Goal: Communication & Community: Share content

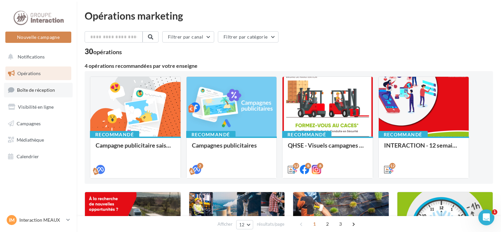
click at [56, 92] on link "Boîte de réception" at bounding box center [38, 90] width 69 height 14
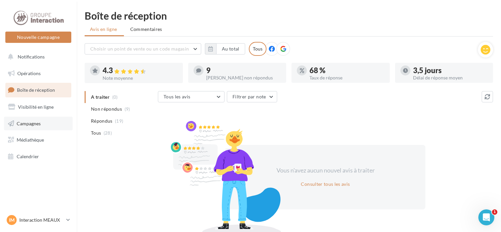
click at [35, 125] on span "Campagnes" at bounding box center [29, 123] width 24 height 6
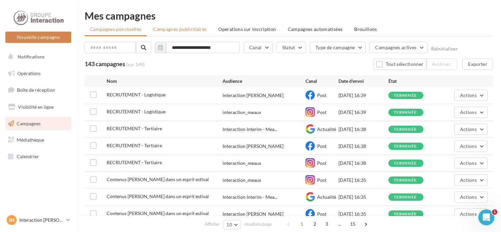
click at [186, 29] on span "Campagnes publicitaires" at bounding box center [180, 29] width 54 height 6
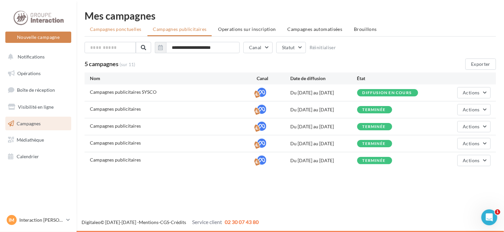
click at [115, 30] on span "Campagnes ponctuelles" at bounding box center [115, 29] width 51 height 6
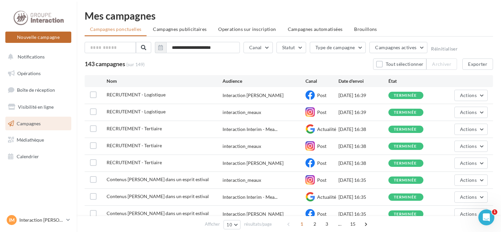
click at [33, 39] on button "Nouvelle campagne" at bounding box center [38, 37] width 66 height 11
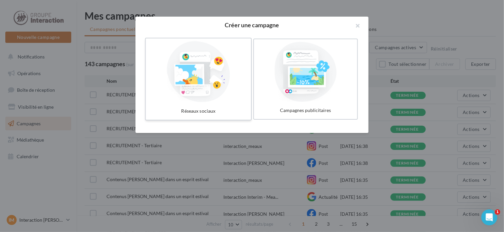
click at [189, 66] on div at bounding box center [198, 71] width 100 height 61
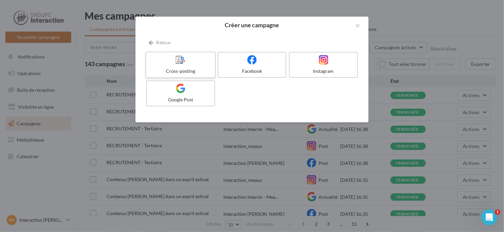
click at [178, 63] on icon at bounding box center [181, 60] width 10 height 10
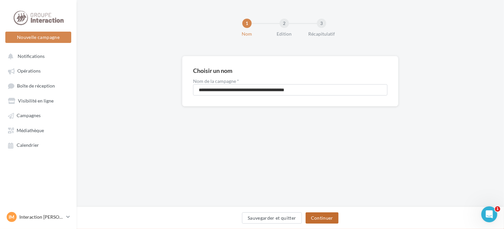
click at [330, 220] on button "Continuer" at bounding box center [322, 217] width 33 height 11
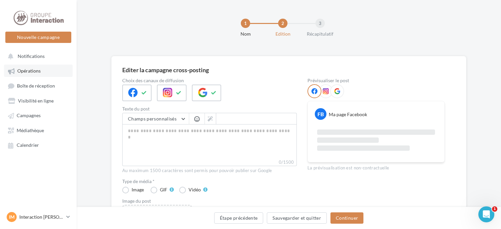
click at [28, 70] on span "Opérations" at bounding box center [28, 71] width 23 height 6
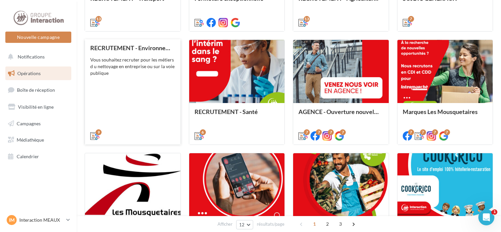
scroll to position [333, 0]
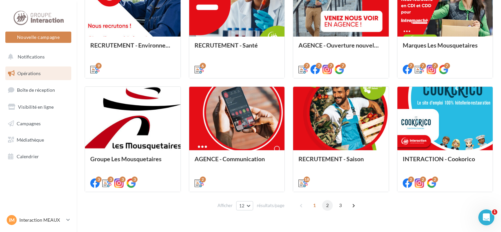
click at [325, 207] on span "2" at bounding box center [327, 205] width 11 height 11
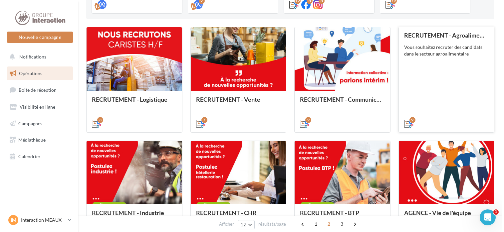
scroll to position [198, 0]
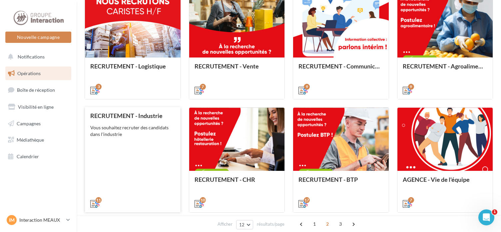
click at [146, 153] on div "RECRUTEMENT - Industrie Vous souhaitez recruter des candidats dans l'industrie" at bounding box center [132, 160] width 85 height 95
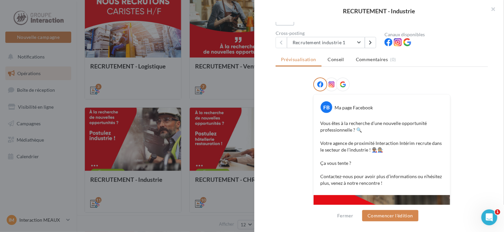
scroll to position [216, 0]
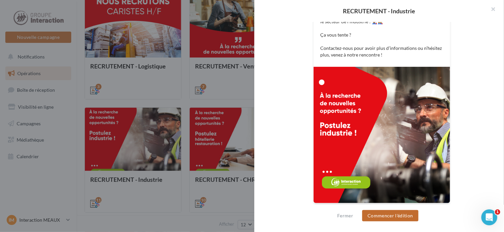
click at [394, 219] on button "Commencer l'édition" at bounding box center [390, 215] width 56 height 11
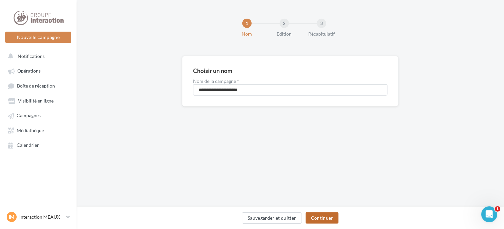
click at [328, 218] on button "Continuer" at bounding box center [322, 217] width 33 height 11
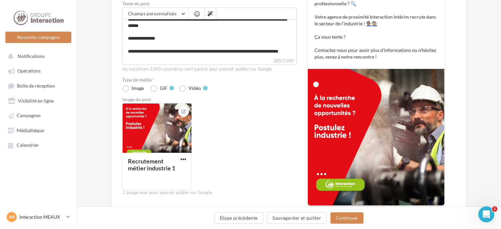
scroll to position [166, 0]
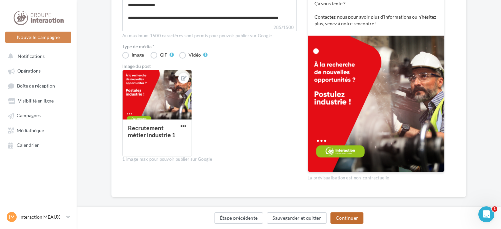
click at [353, 213] on button "Continuer" at bounding box center [346, 217] width 33 height 11
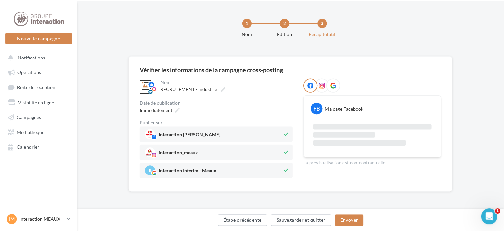
scroll to position [47, 0]
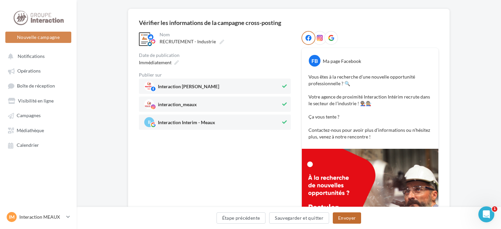
click at [357, 218] on button "Envoyer" at bounding box center [347, 217] width 28 height 11
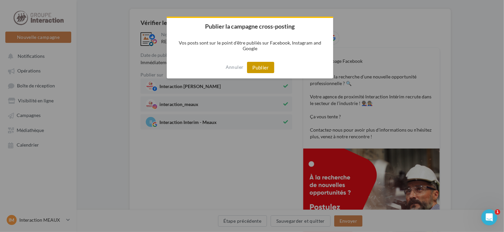
click at [258, 66] on button "Publier" at bounding box center [260, 67] width 27 height 11
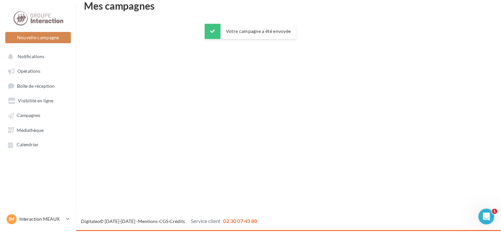
scroll to position [11, 0]
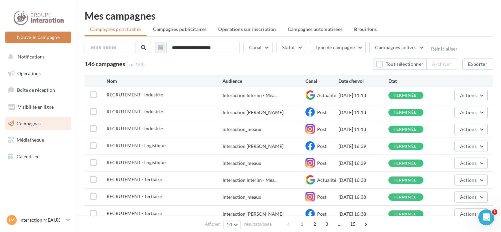
click at [39, 126] on span "Campagnes" at bounding box center [29, 123] width 24 height 6
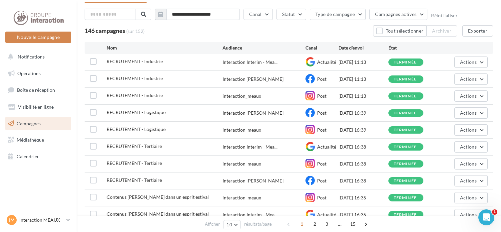
click at [37, 125] on span "Campagnes" at bounding box center [29, 123] width 24 height 6
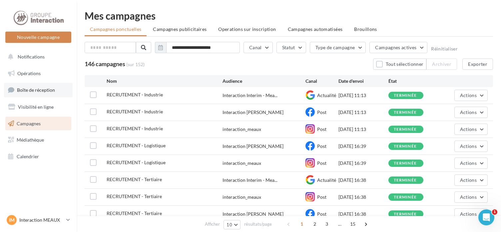
click at [34, 90] on span "Boîte de réception" at bounding box center [36, 90] width 38 height 6
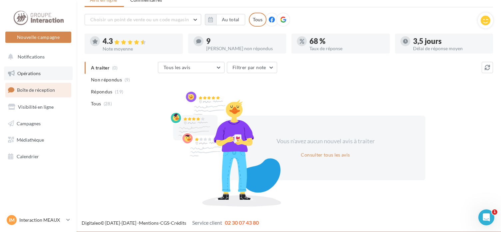
click at [32, 73] on span "Opérations" at bounding box center [28, 74] width 23 height 6
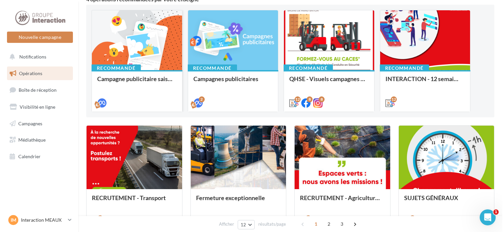
scroll to position [100, 0]
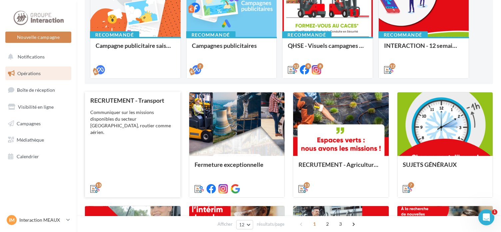
click at [140, 126] on div "Communiquer sur les missions disponibles du secteur [GEOGRAPHIC_DATA], routier …" at bounding box center [132, 122] width 85 height 27
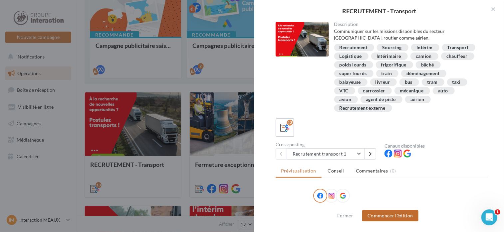
click at [399, 214] on button "Commencer l'édition" at bounding box center [390, 215] width 56 height 11
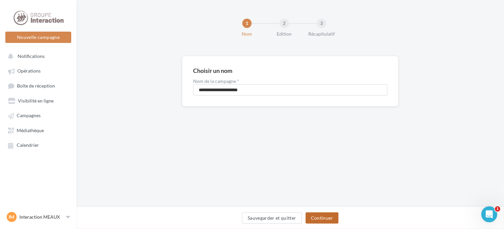
click at [325, 218] on button "Continuer" at bounding box center [322, 217] width 33 height 11
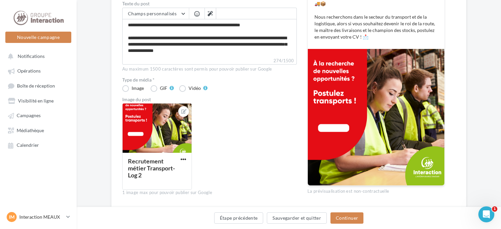
scroll to position [155, 0]
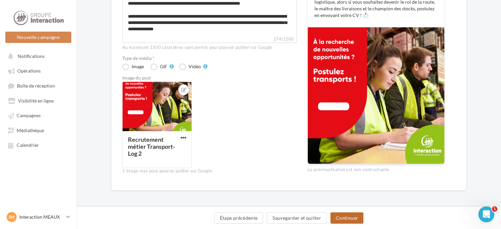
click at [345, 220] on button "Continuer" at bounding box center [346, 217] width 33 height 11
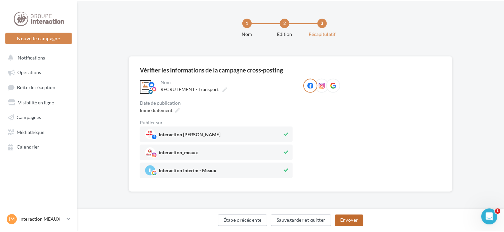
scroll to position [1, 0]
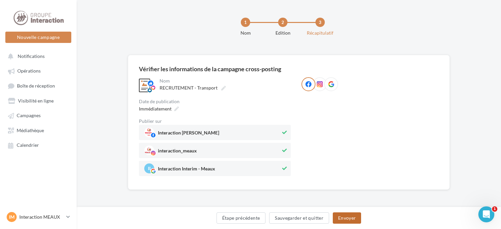
click at [352, 220] on button "Envoyer" at bounding box center [347, 217] width 28 height 11
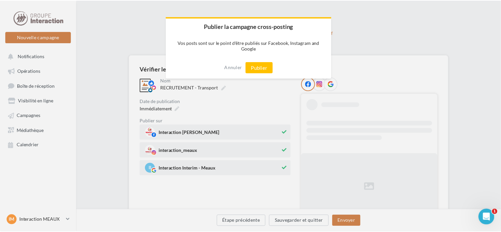
scroll to position [0, 0]
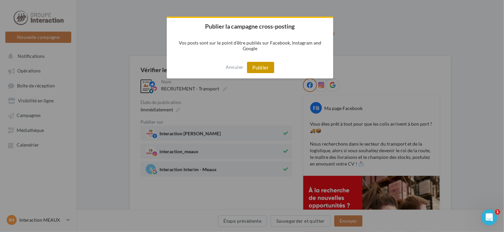
click at [257, 70] on button "Publier" at bounding box center [260, 67] width 27 height 11
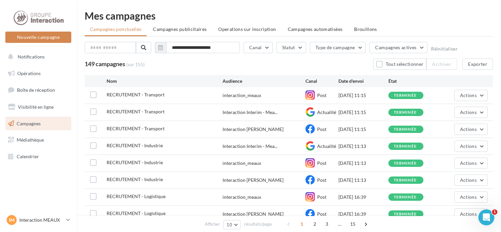
click at [22, 124] on span "Campagnes" at bounding box center [29, 123] width 24 height 6
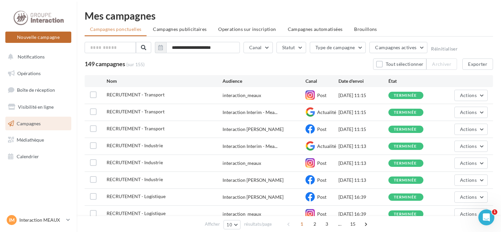
click at [29, 36] on button "Nouvelle campagne" at bounding box center [38, 37] width 66 height 11
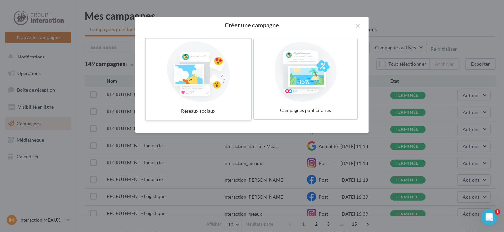
click at [204, 77] on div at bounding box center [198, 71] width 100 height 61
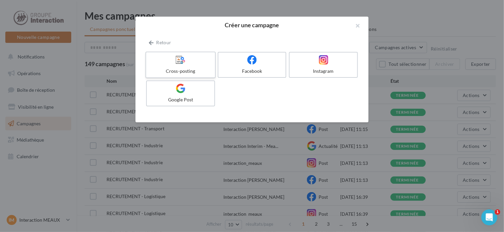
click at [175, 67] on label "Cross-posting" at bounding box center [180, 65] width 70 height 27
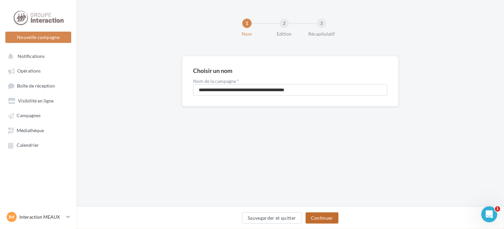
click at [326, 223] on button "Continuer" at bounding box center [322, 217] width 33 height 11
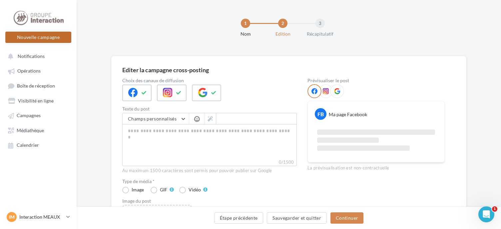
click at [37, 38] on button "Nouvelle campagne" at bounding box center [38, 37] width 66 height 11
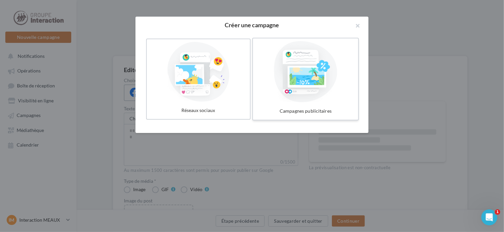
click at [297, 71] on div at bounding box center [306, 71] width 100 height 61
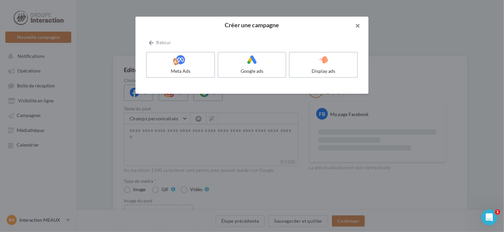
click at [363, 24] on button "button" at bounding box center [355, 27] width 27 height 20
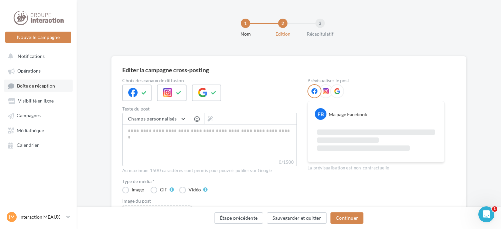
click at [42, 88] on span "Boîte de réception" at bounding box center [36, 86] width 38 height 6
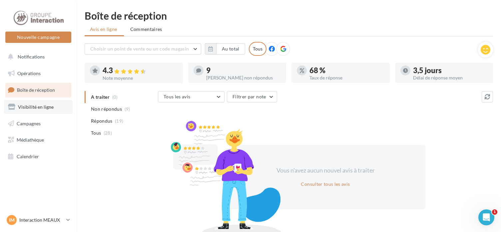
click at [29, 107] on span "Visibilité en ligne" at bounding box center [36, 107] width 36 height 6
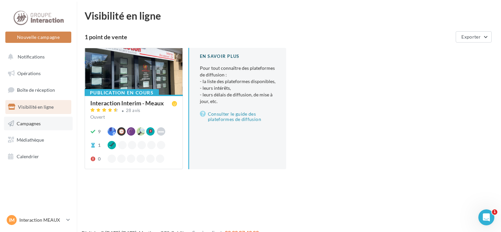
click at [36, 124] on span "Campagnes" at bounding box center [29, 123] width 24 height 6
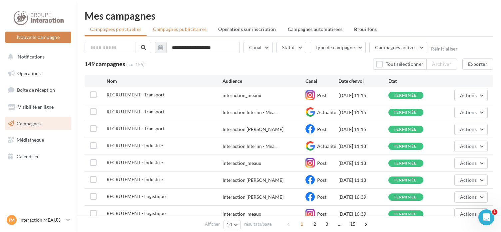
click at [172, 31] on span "Campagnes publicitaires" at bounding box center [180, 29] width 54 height 6
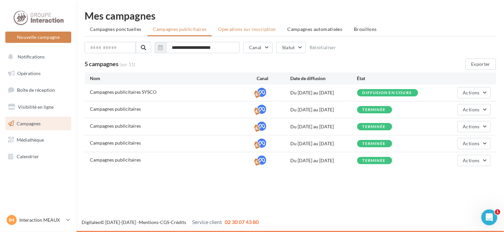
click at [242, 31] on span "Operations sur inscription" at bounding box center [247, 29] width 58 height 6
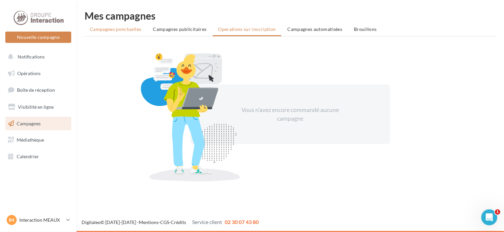
click at [116, 32] on li "Campagnes ponctuelles" at bounding box center [116, 29] width 62 height 12
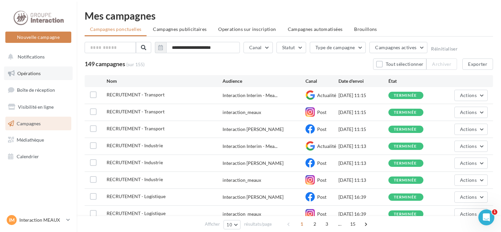
click at [36, 73] on span "Opérations" at bounding box center [28, 74] width 23 height 6
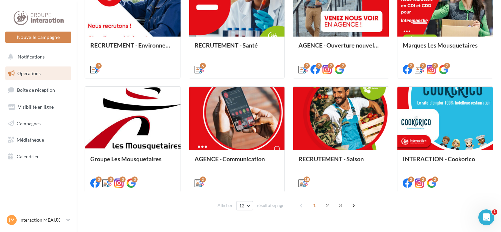
scroll to position [348, 0]
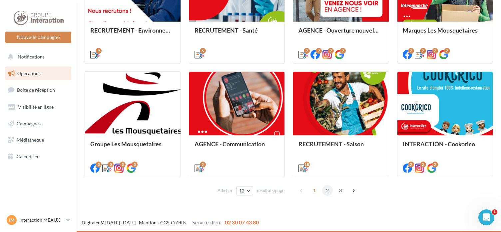
click at [326, 191] on span "2" at bounding box center [327, 190] width 11 height 11
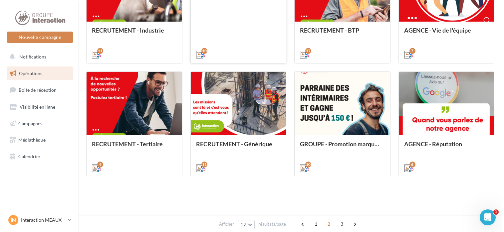
scroll to position [165, 0]
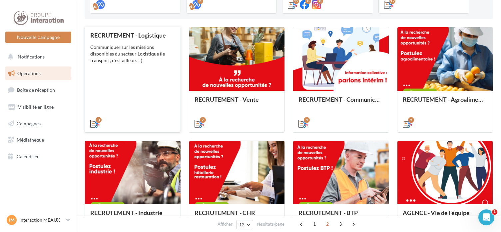
click at [105, 66] on div "RECRUTEMENT - Logistique Communiquer sur les missions disponibles du secteur Lo…" at bounding box center [132, 79] width 85 height 95
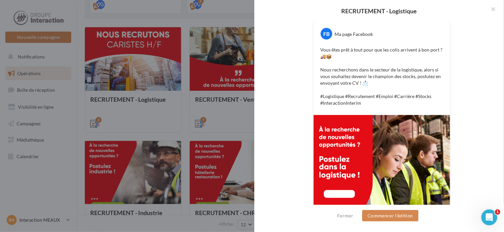
scroll to position [181, 0]
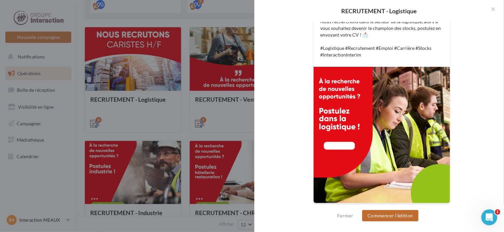
click at [390, 218] on button "Commencer l'édition" at bounding box center [390, 215] width 56 height 11
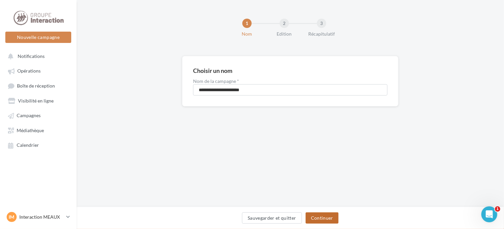
click at [324, 220] on button "Continuer" at bounding box center [322, 217] width 33 height 11
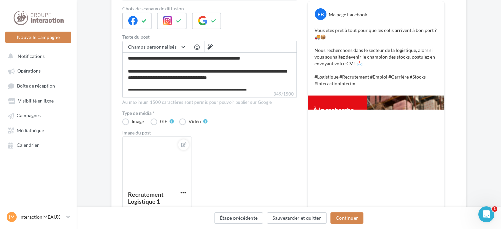
scroll to position [133, 0]
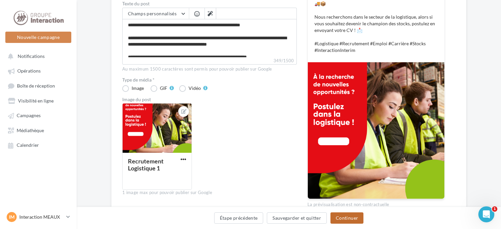
click at [350, 219] on button "Continuer" at bounding box center [346, 217] width 33 height 11
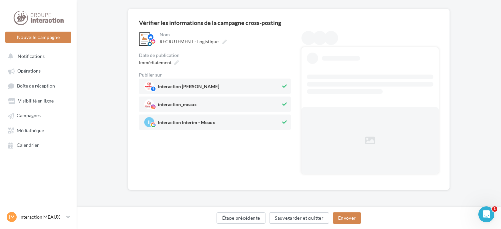
scroll to position [1, 0]
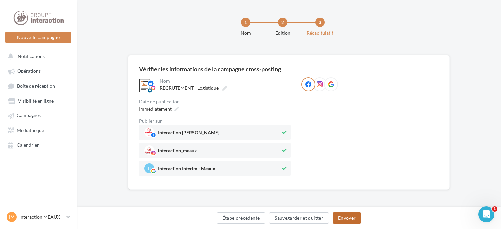
click at [344, 217] on button "Envoyer" at bounding box center [347, 217] width 28 height 11
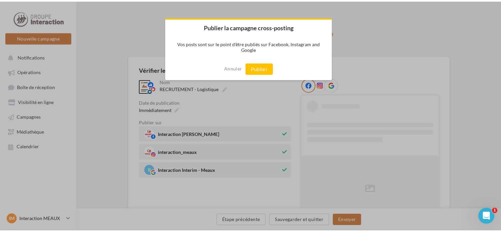
scroll to position [0, 0]
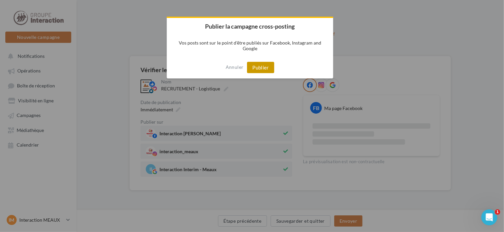
click at [265, 67] on button "Publier" at bounding box center [260, 67] width 27 height 11
